Goal: Task Accomplishment & Management: Manage account settings

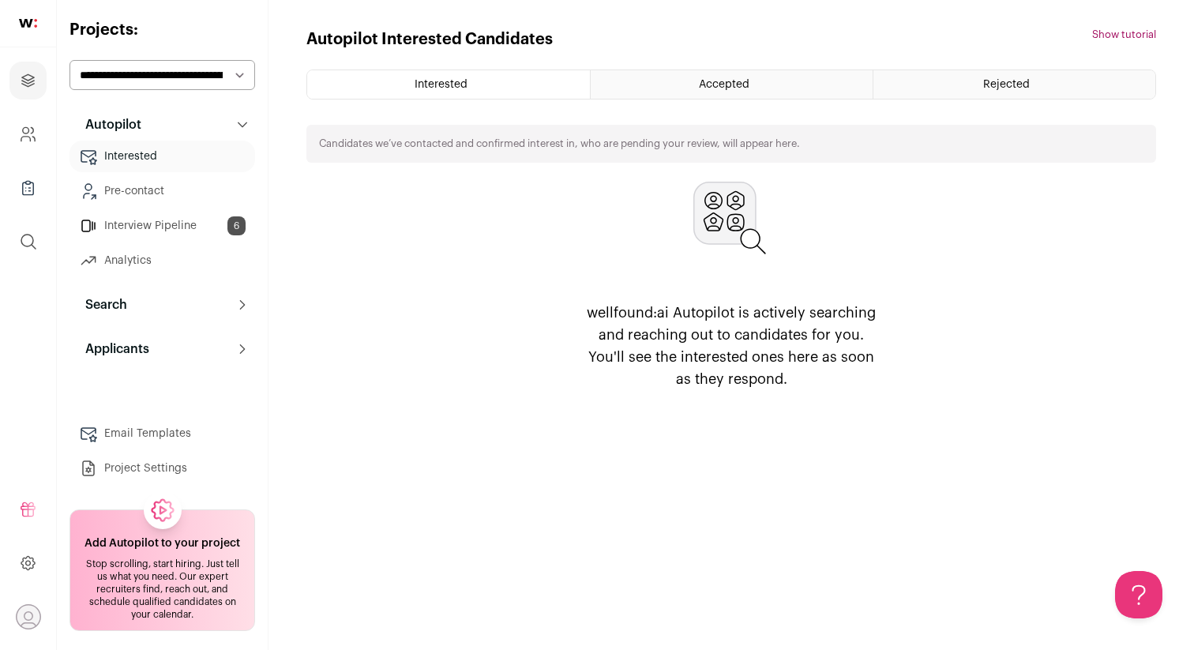
click at [455, 77] on div "Interested" at bounding box center [448, 84] width 283 height 28
click at [463, 77] on div "Interested" at bounding box center [448, 84] width 283 height 28
click at [688, 84] on div "Accepted" at bounding box center [731, 84] width 282 height 28
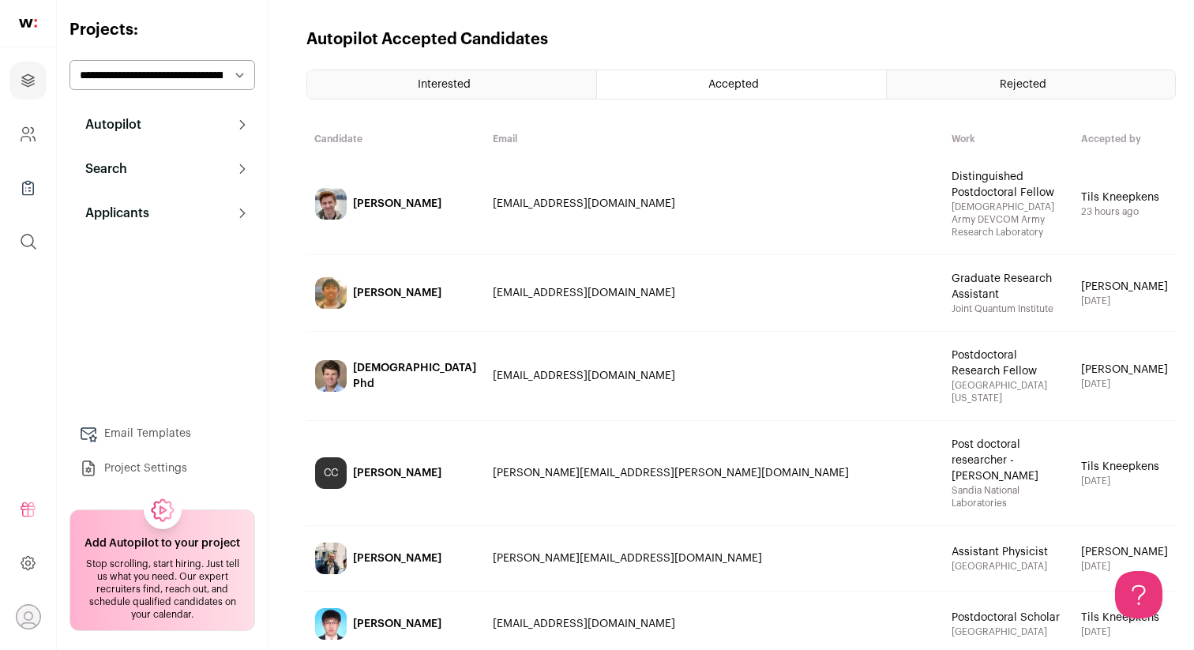
click at [395, 159] on link "[PERSON_NAME]" at bounding box center [395, 203] width 177 height 99
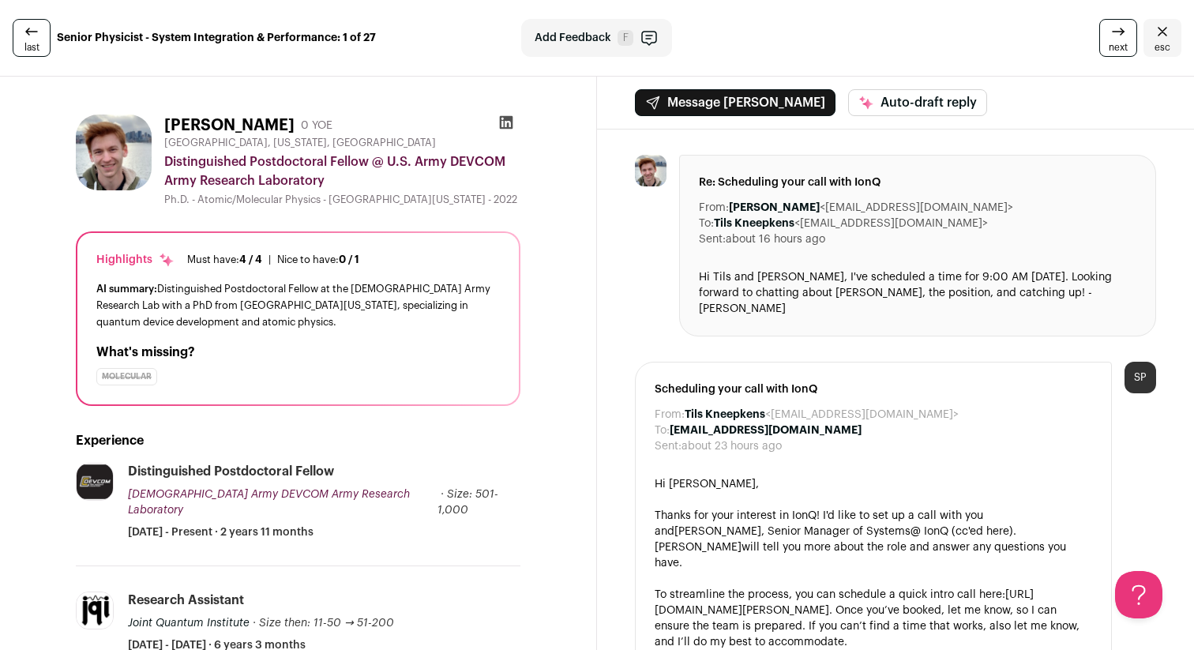
click at [1166, 43] on span "esc" at bounding box center [1162, 47] width 16 height 13
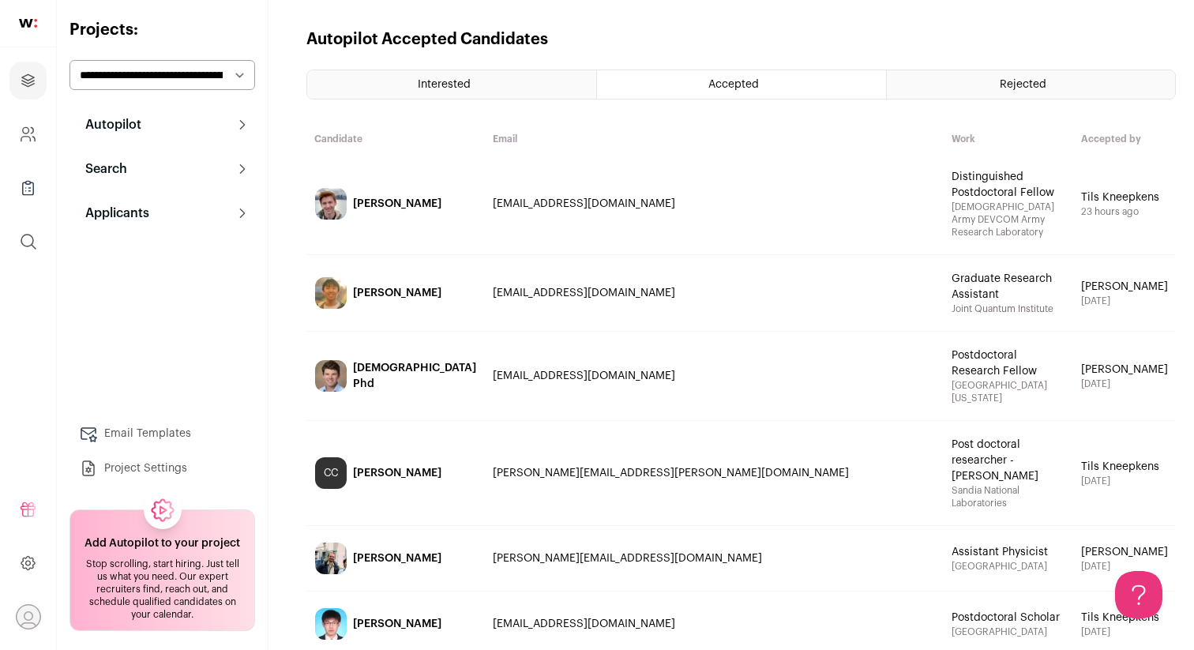
click at [430, 83] on span "Interested" at bounding box center [444, 84] width 53 height 11
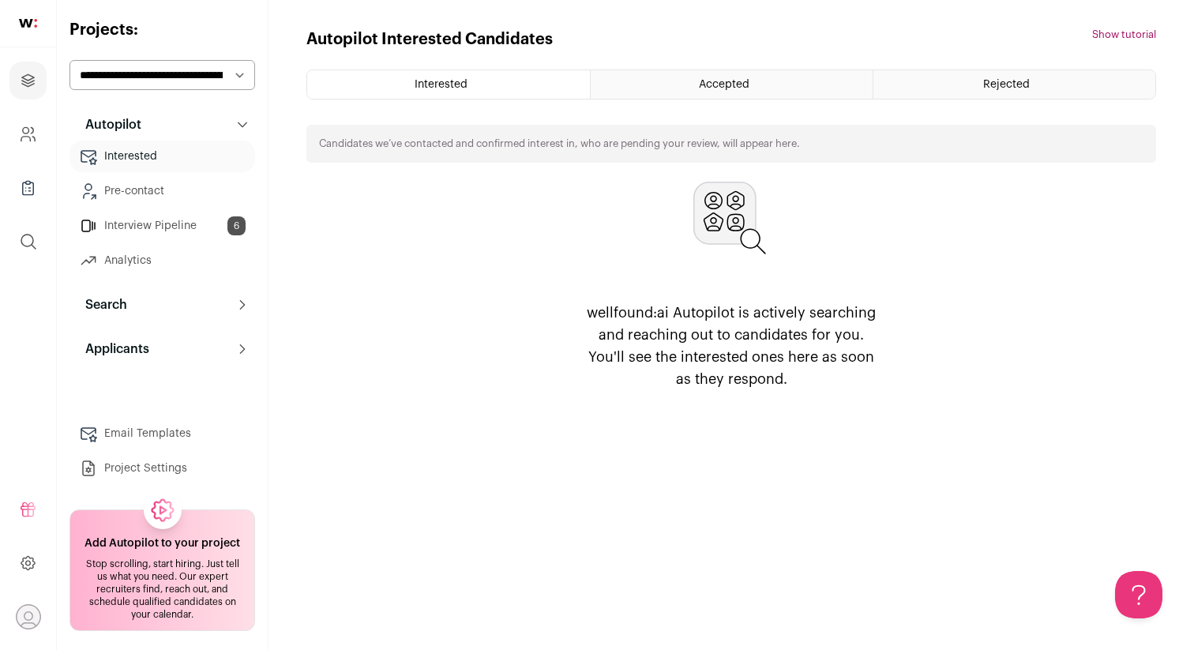
click at [734, 80] on span "Accepted" at bounding box center [724, 84] width 51 height 11
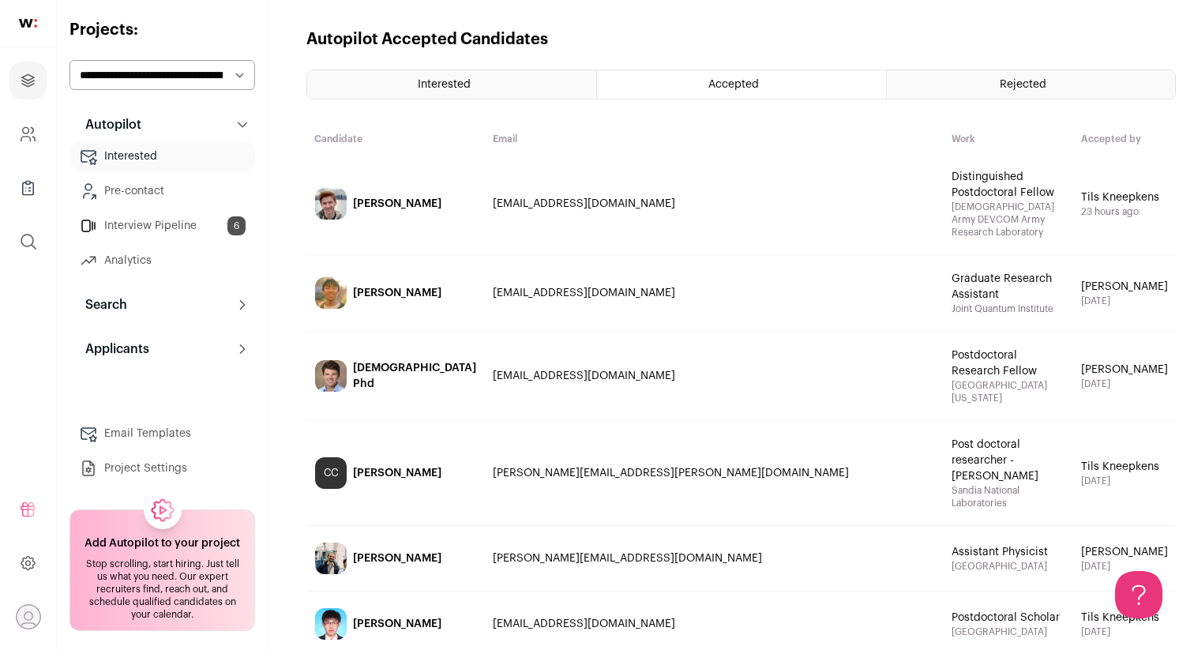
click at [433, 256] on link "[PERSON_NAME]" at bounding box center [395, 293] width 177 height 74
